Goal: Information Seeking & Learning: Learn about a topic

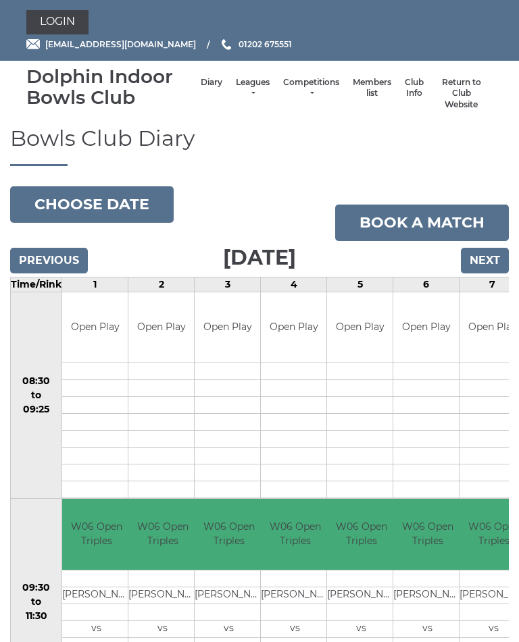
click at [236, 90] on link "Leagues" at bounding box center [253, 88] width 34 height 22
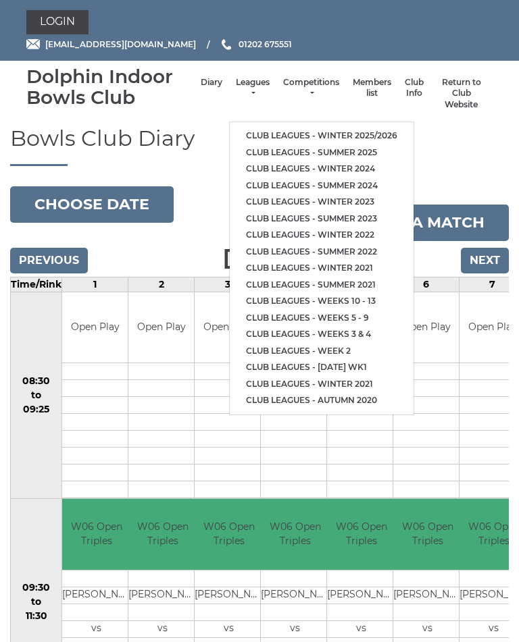
click at [334, 128] on link "Club leagues - Winter 2025/2026" at bounding box center [322, 136] width 184 height 17
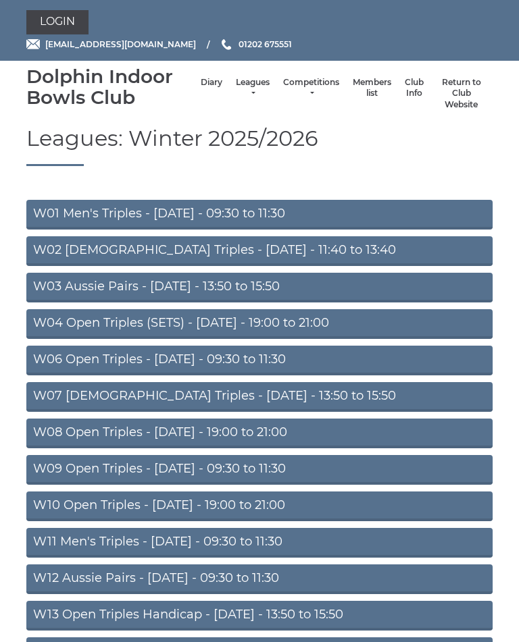
click at [254, 363] on link "W06 Open Triples - Tuesday - 09:30 to 11:30" at bounding box center [259, 361] width 466 height 30
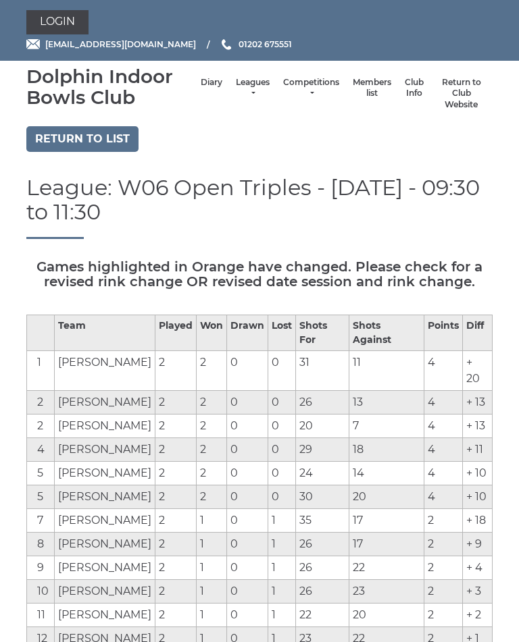
click at [84, 136] on link "Return to list" at bounding box center [82, 139] width 112 height 26
